Goal: Download file/media

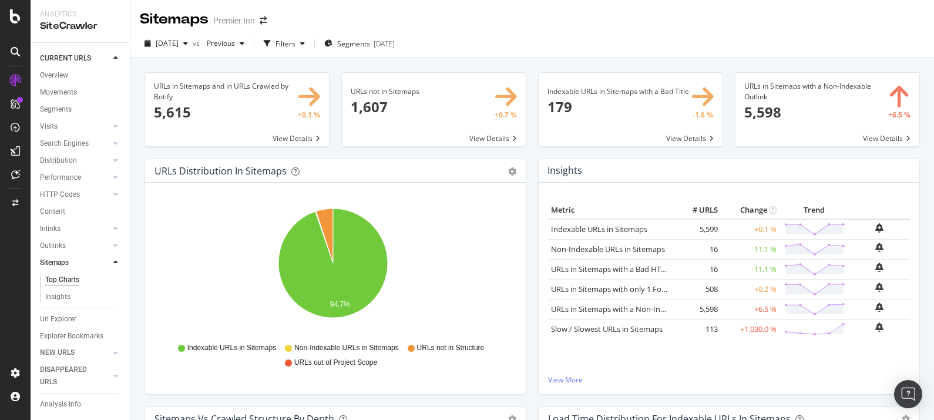
click at [303, 141] on span at bounding box center [237, 109] width 184 height 73
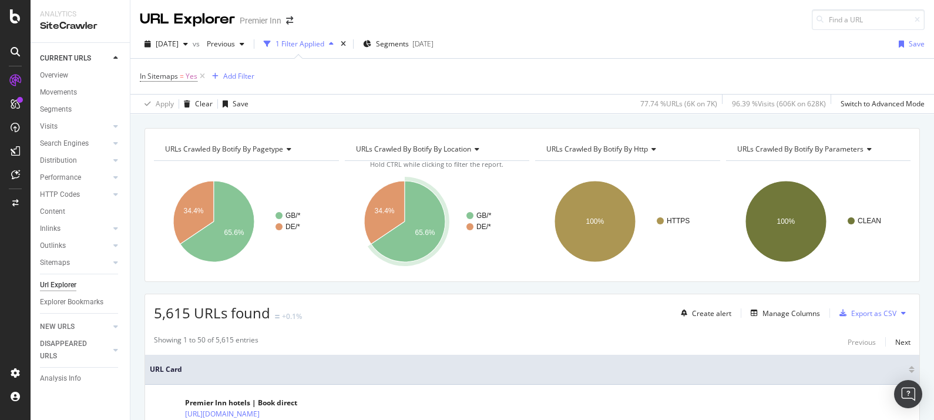
scroll to position [1, 0]
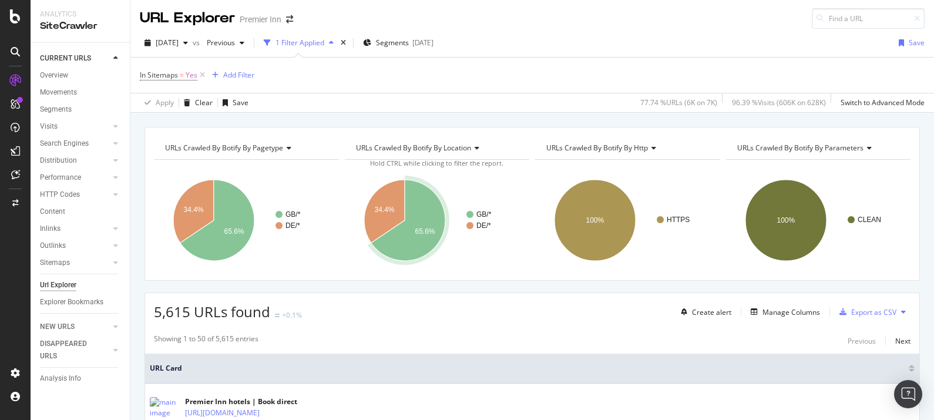
click at [317, 34] on div "1 Filter Applied" at bounding box center [298, 43] width 79 height 18
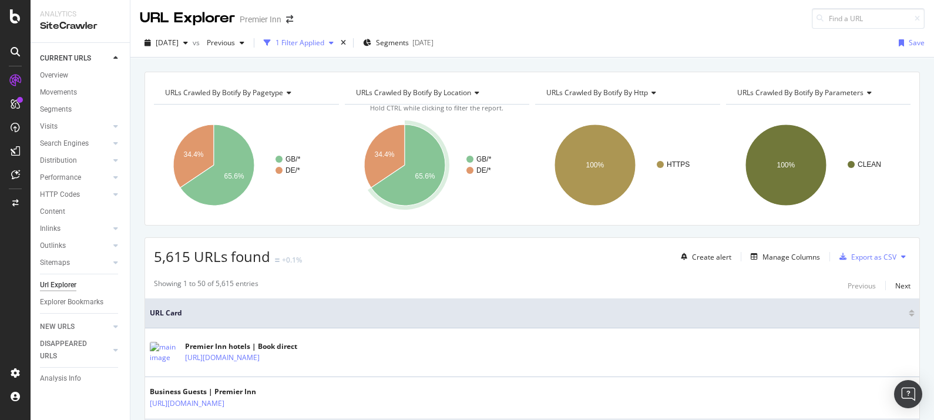
click at [323, 41] on div "1 Filter Applied" at bounding box center [300, 43] width 49 height 10
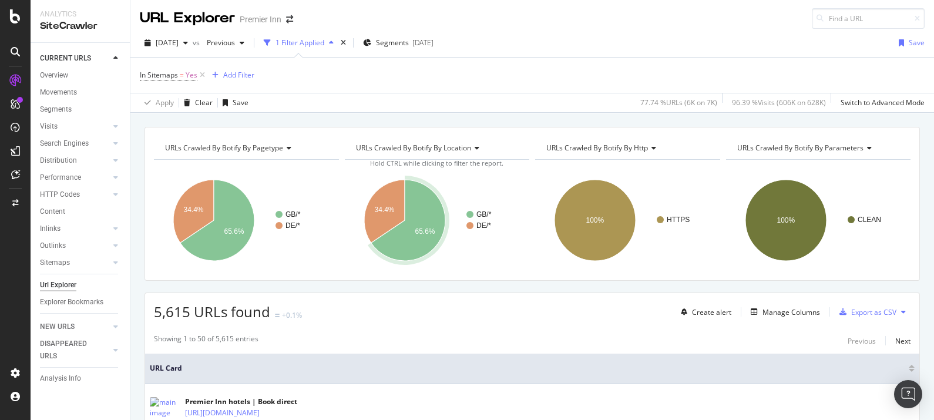
click at [323, 41] on div "1 Filter Applied" at bounding box center [300, 43] width 49 height 10
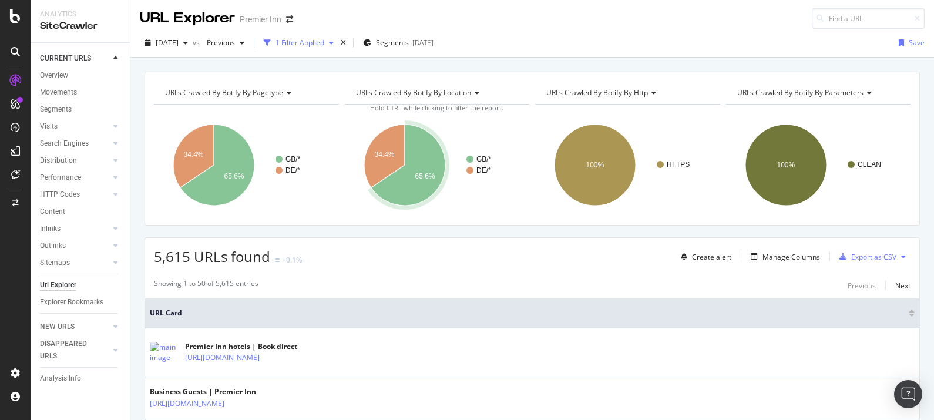
click at [323, 41] on div "1 Filter Applied" at bounding box center [300, 43] width 49 height 10
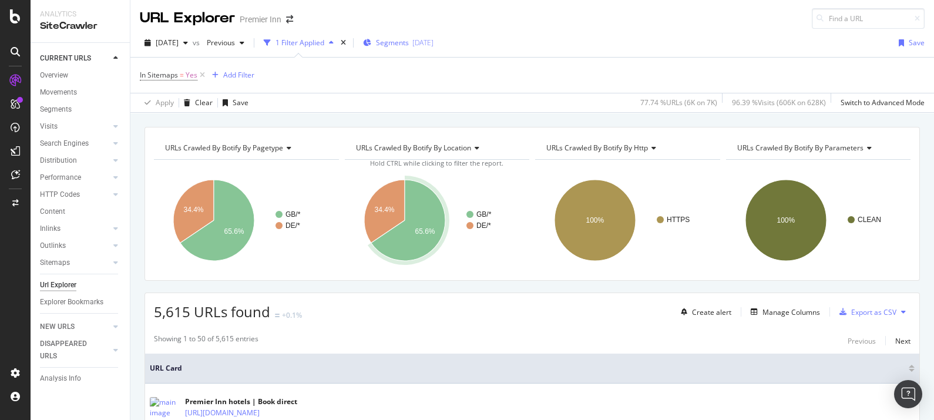
click at [409, 39] on span "Segments" at bounding box center [392, 43] width 33 height 10
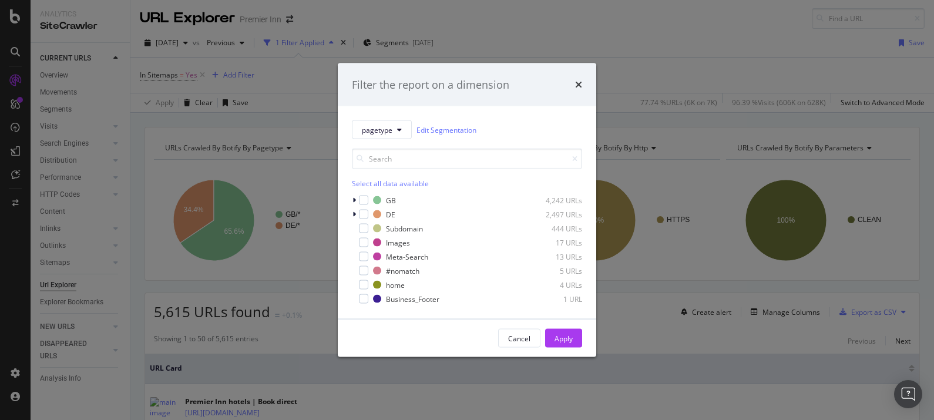
click at [579, 78] on div "times" at bounding box center [578, 84] width 7 height 15
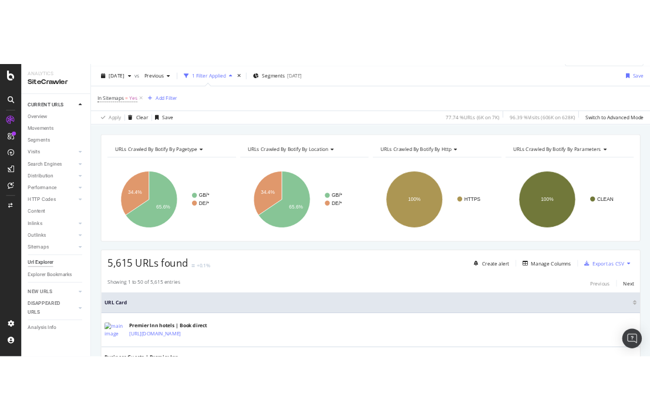
scroll to position [0, 0]
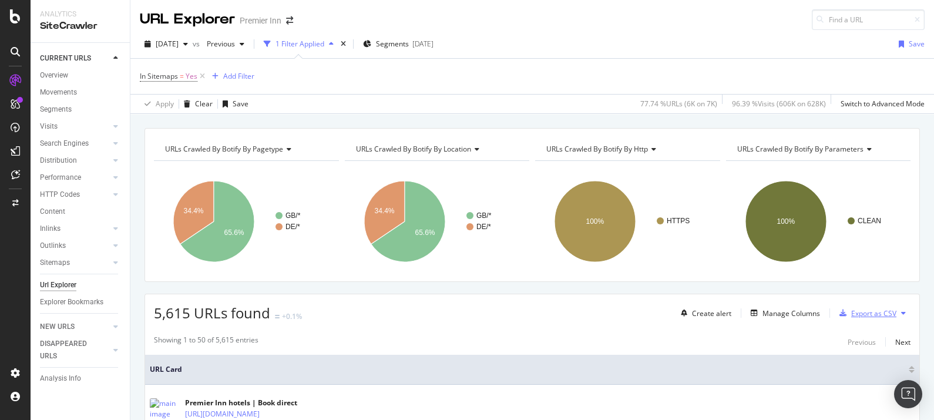
click at [874, 309] on div "Export as CSV" at bounding box center [873, 313] width 45 height 10
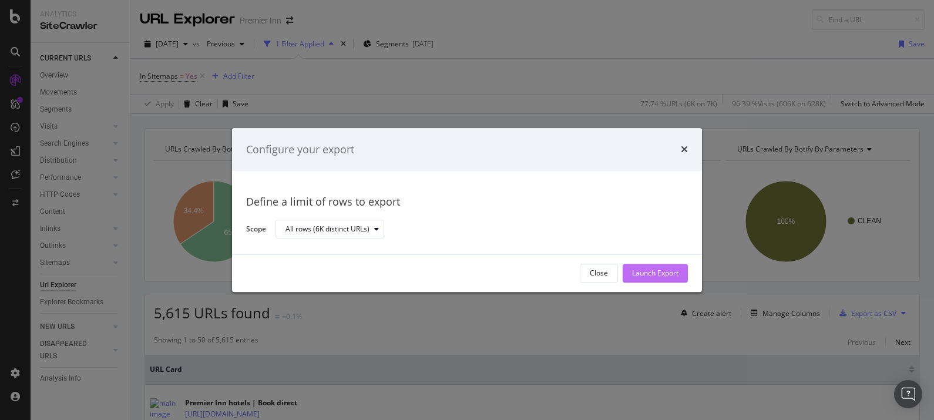
click at [664, 265] on div "Launch Export" at bounding box center [655, 273] width 46 height 18
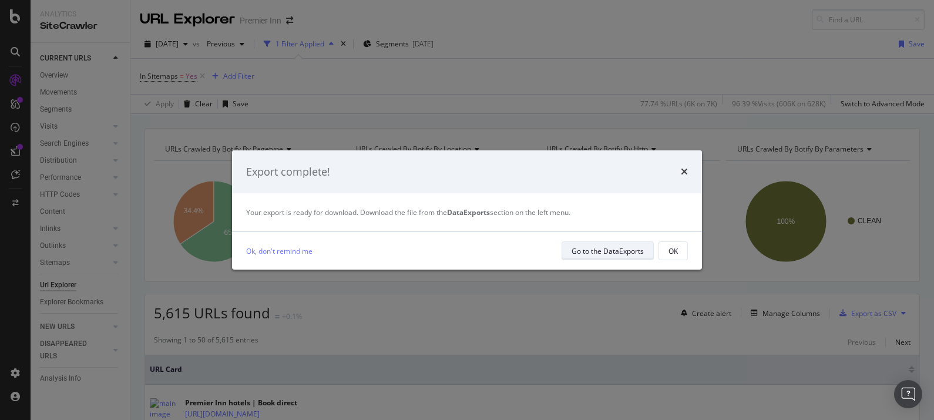
click at [643, 258] on button "Go to the DataExports" at bounding box center [608, 250] width 92 height 19
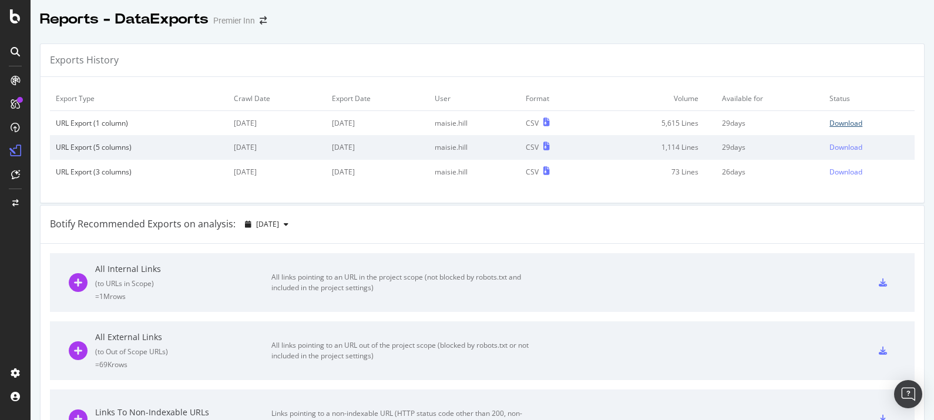
click at [830, 125] on div "Download" at bounding box center [846, 123] width 33 height 10
